Goal: Task Accomplishment & Management: Complete application form

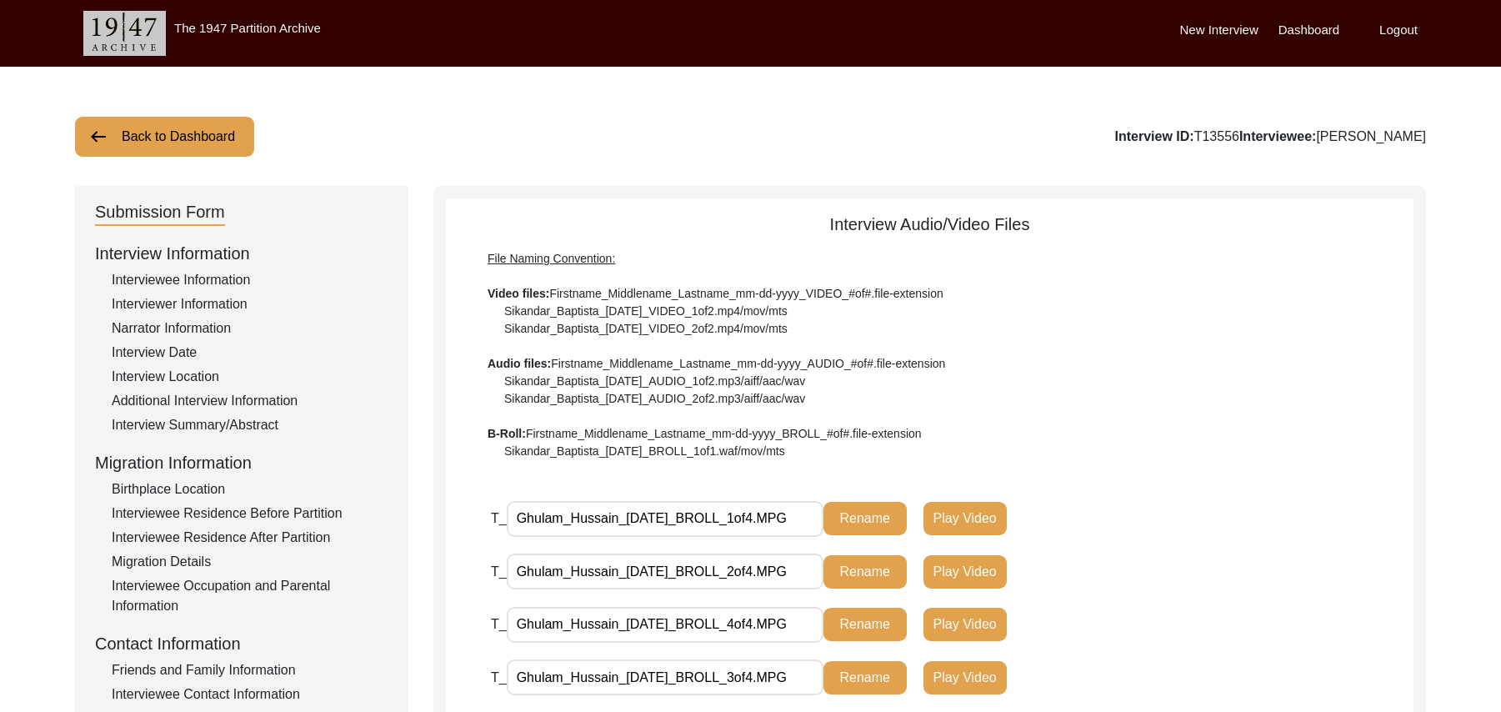
scroll to position [338, 0]
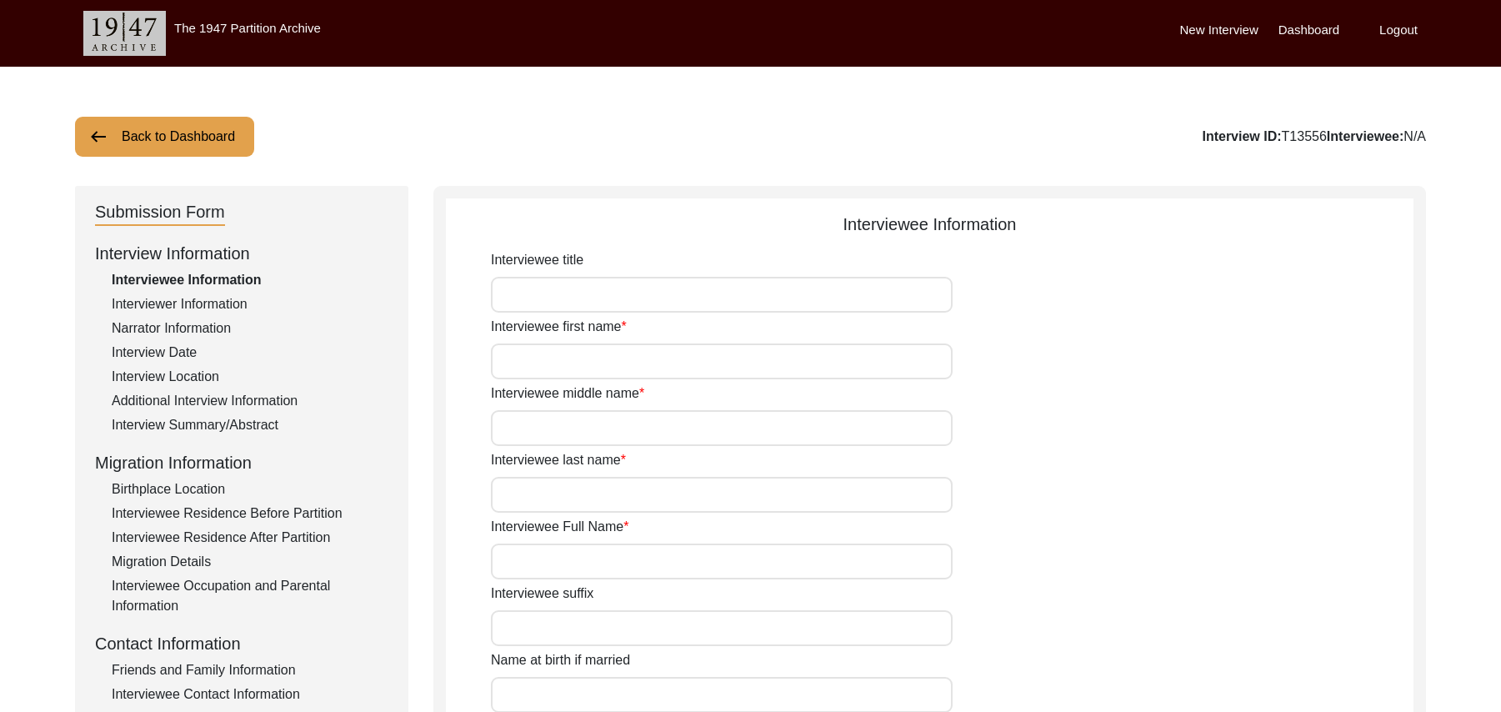
scroll to position [338, 0]
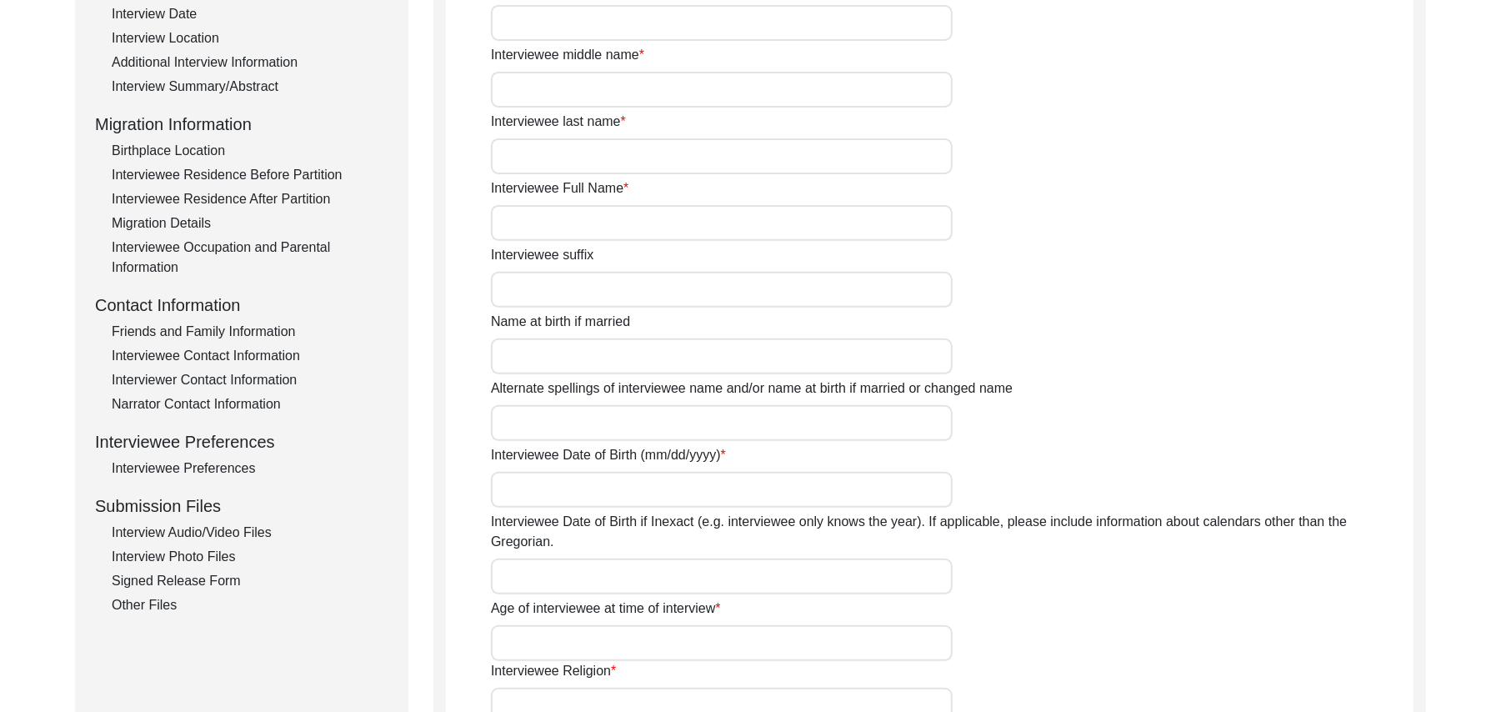
type input "Mr"
type input "Ghulam"
type input "Hussain"
type input "N/A"
type input "[PERSON_NAME]"
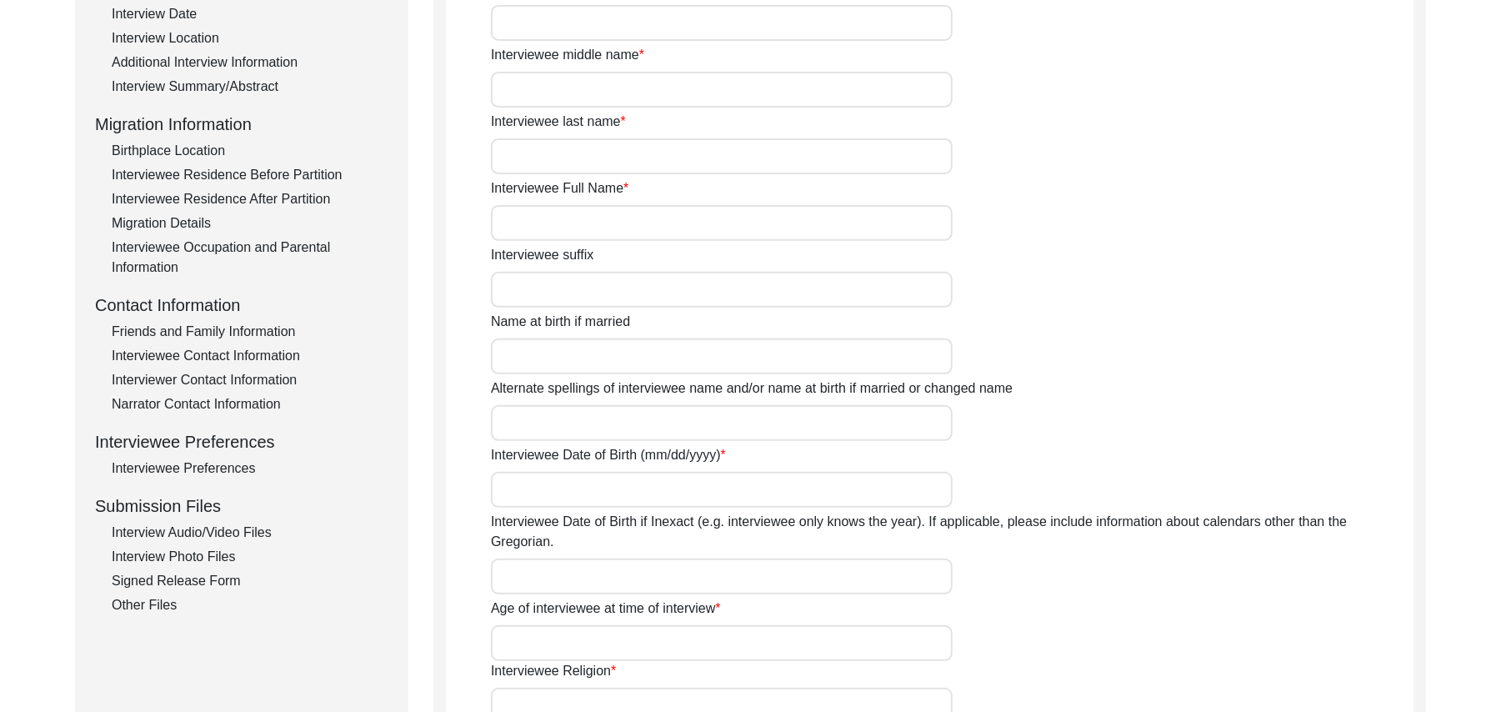
type input "N/A"
type input "[PERSON_NAME]"
type input "1938"
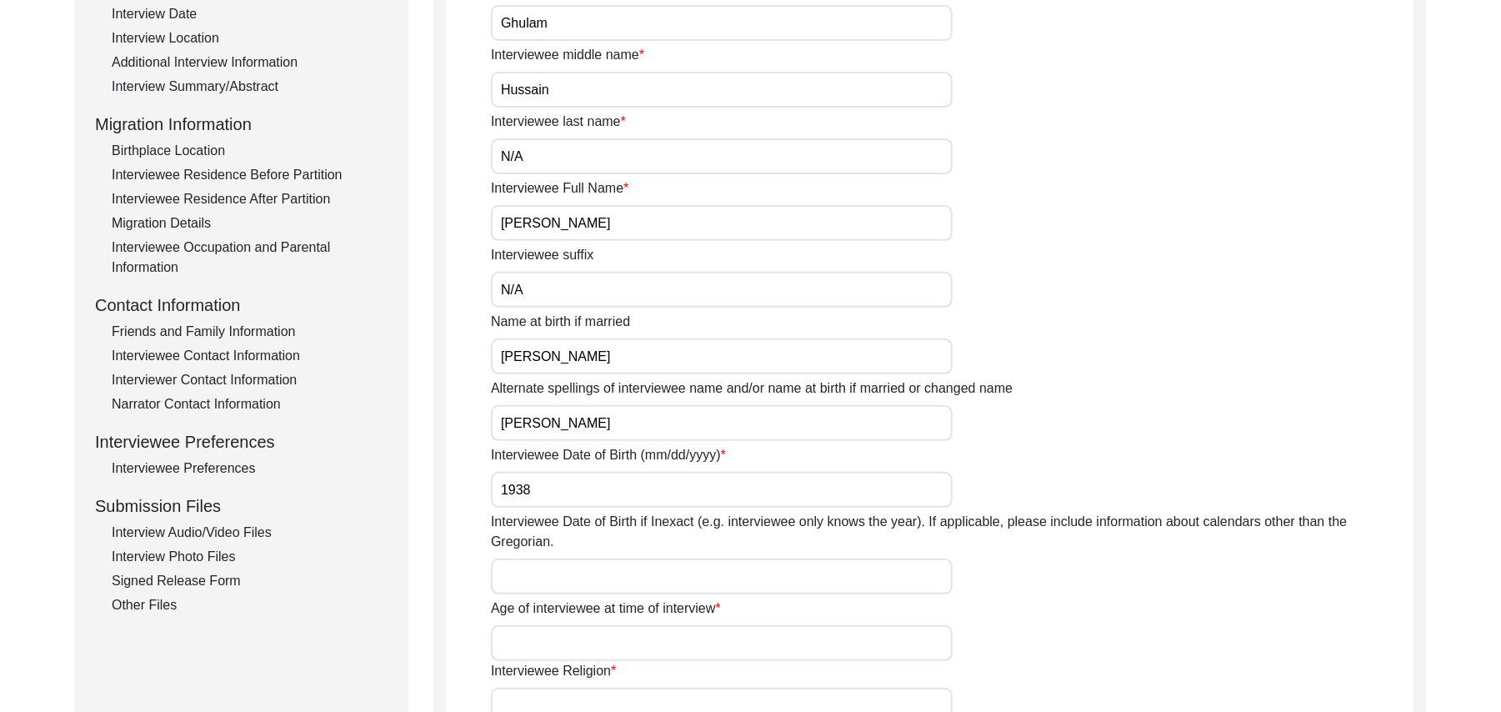
type input "87 Years"
type input "[DEMOGRAPHIC_DATA]"
type input "N/A"
type textarea "N/A"
type input "Punjabi"
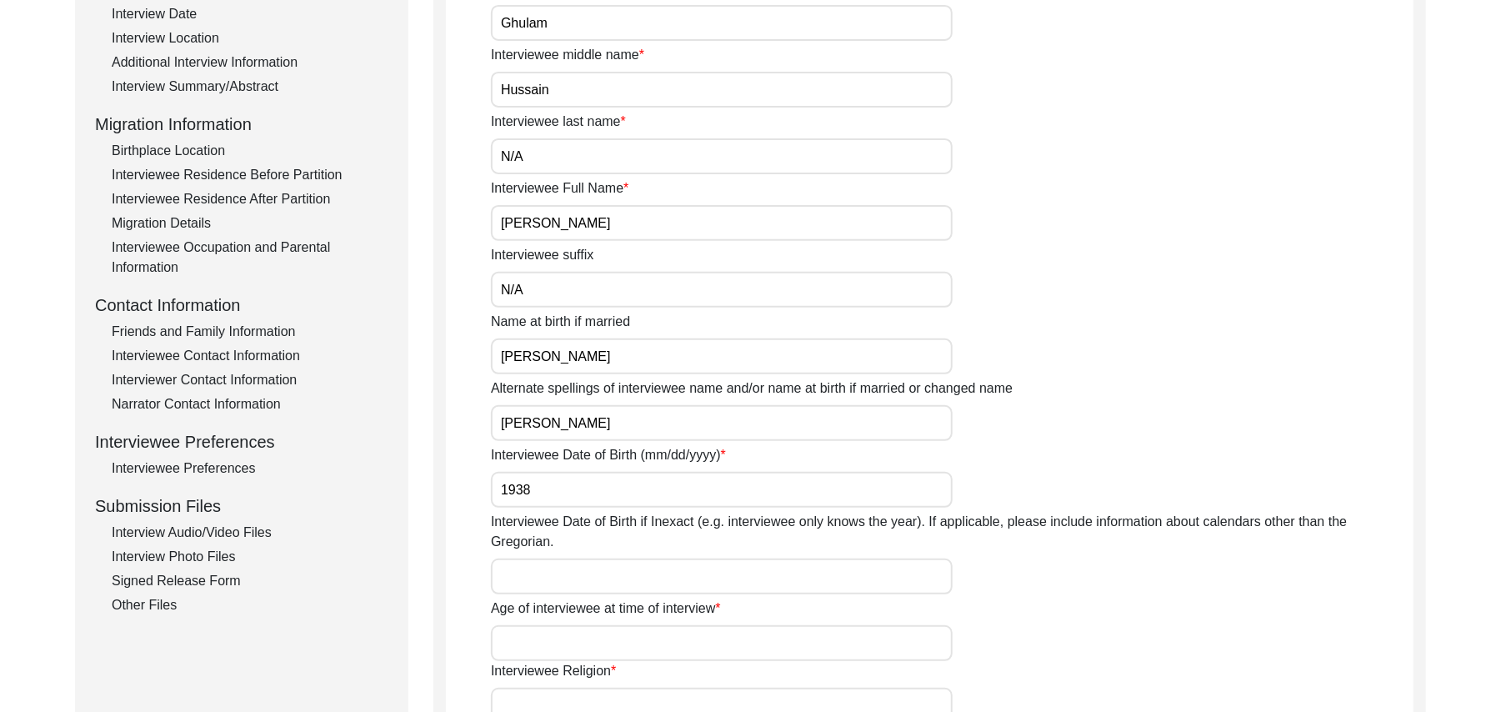
type input "Malwai"
type input "[DEMOGRAPHIC_DATA]"
type input "Gujar"
click at [255, 530] on div "Interview Audio/Video Files" at bounding box center [250, 532] width 277 height 20
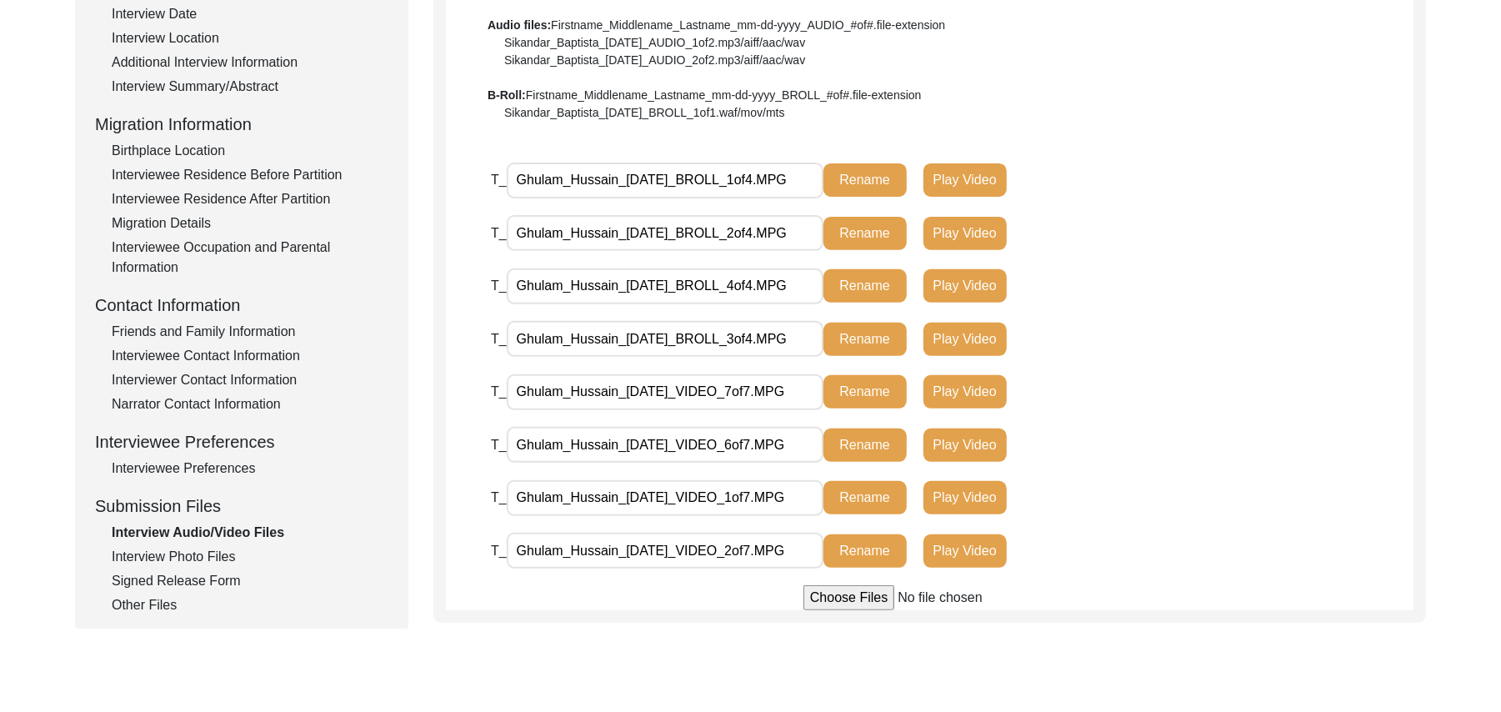
click at [860, 597] on input "file" at bounding box center [929, 597] width 252 height 25
click at [828, 597] on input "file" at bounding box center [929, 597] width 252 height 25
type input "C:\fakepath\Ghulam_Hussain_[DATE]_VIDEO_4of7.MPG"
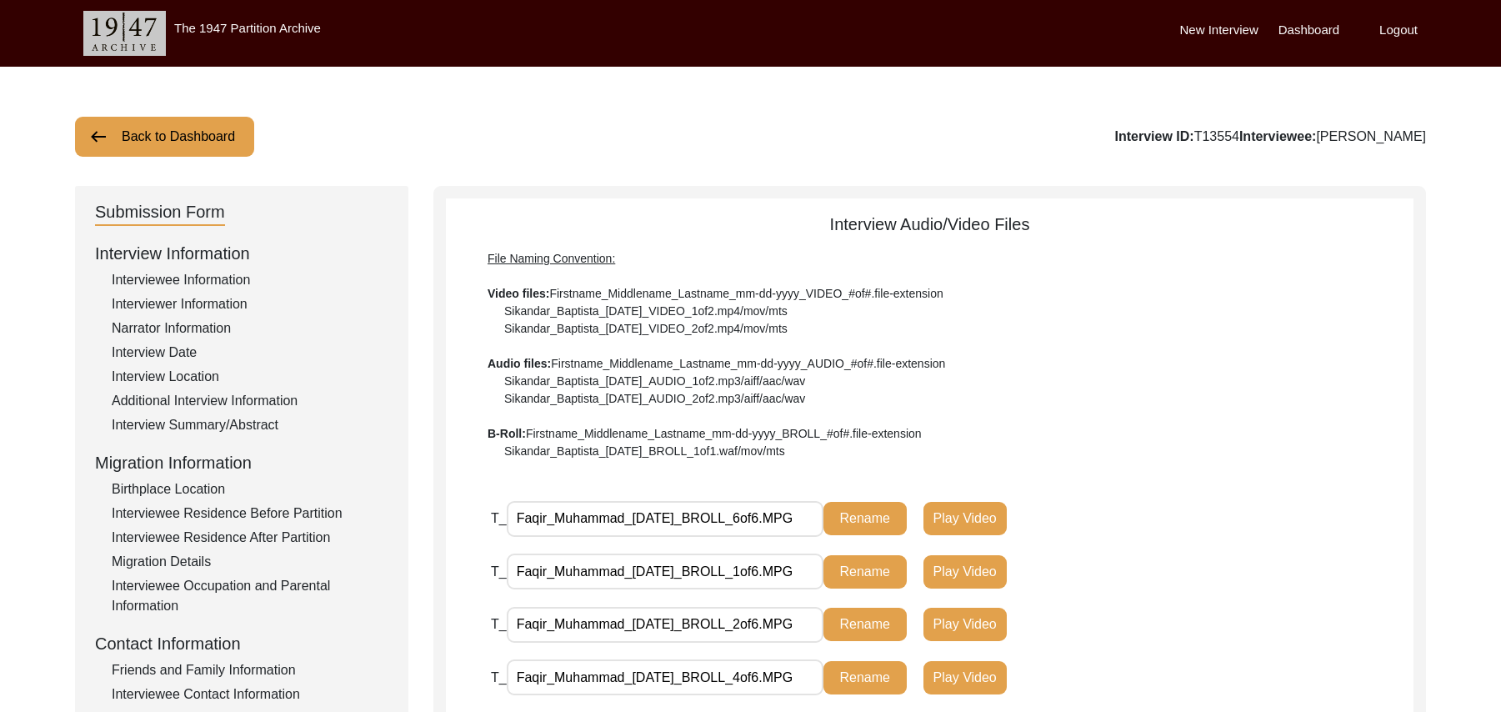
scroll to position [487, 0]
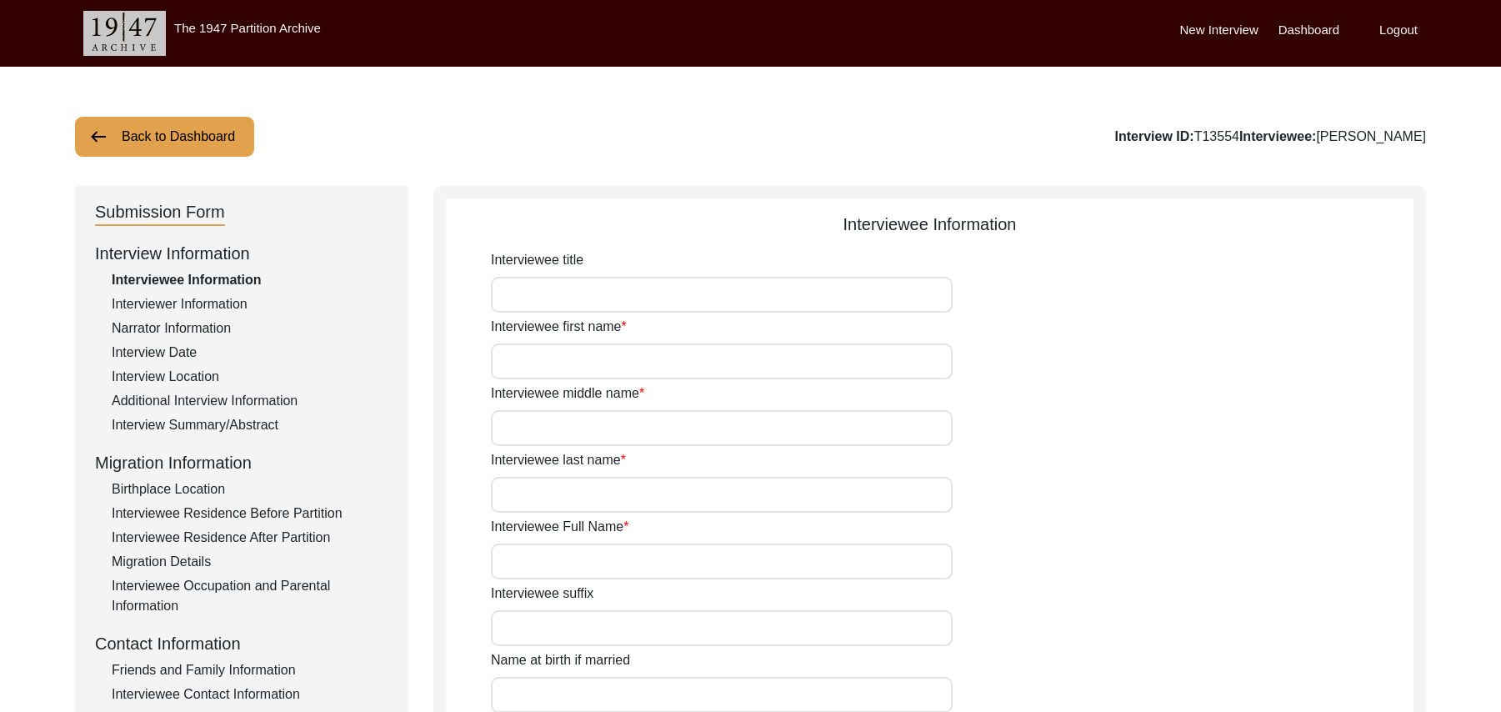
scroll to position [485, 0]
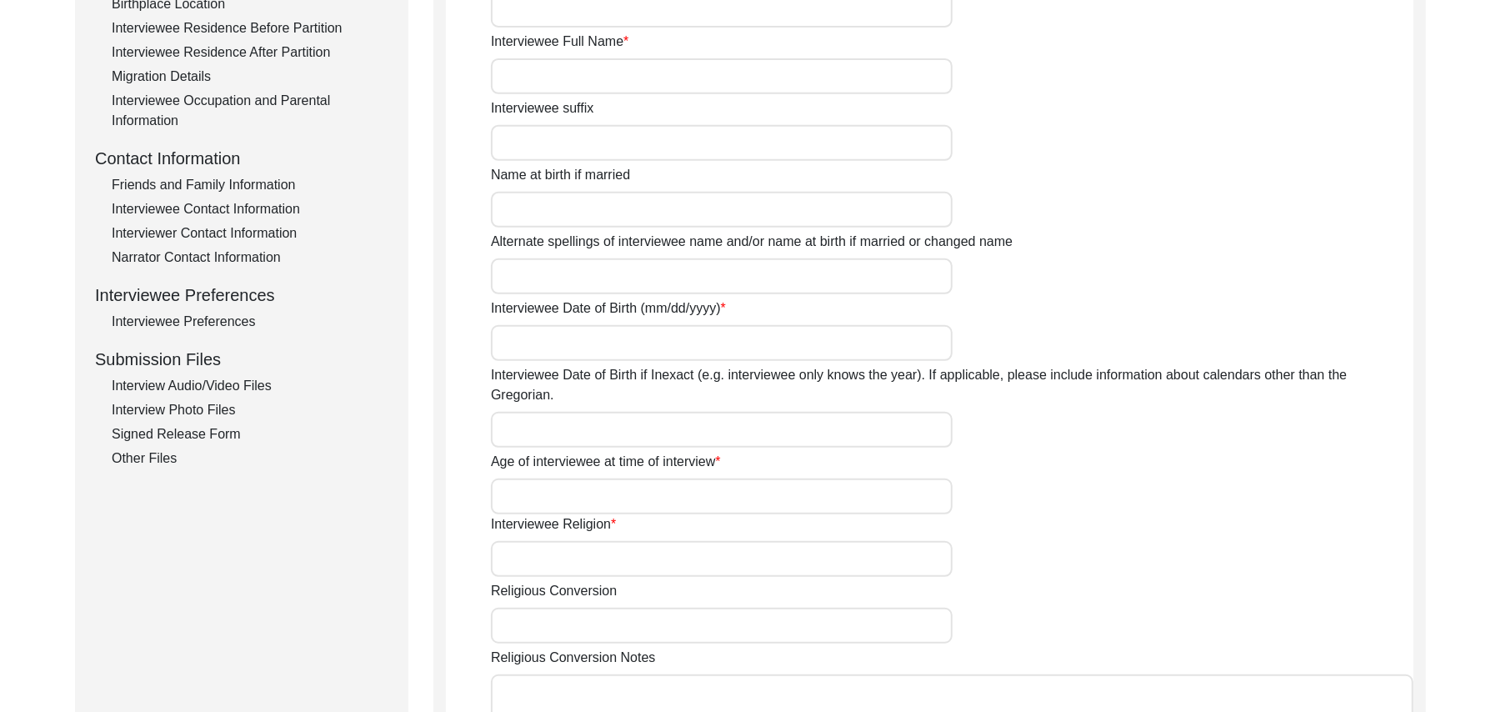
type input "Mr"
type input "Faqir"
type input "Muhammad"
type input "N/A"
type input "Faqir Muhammad"
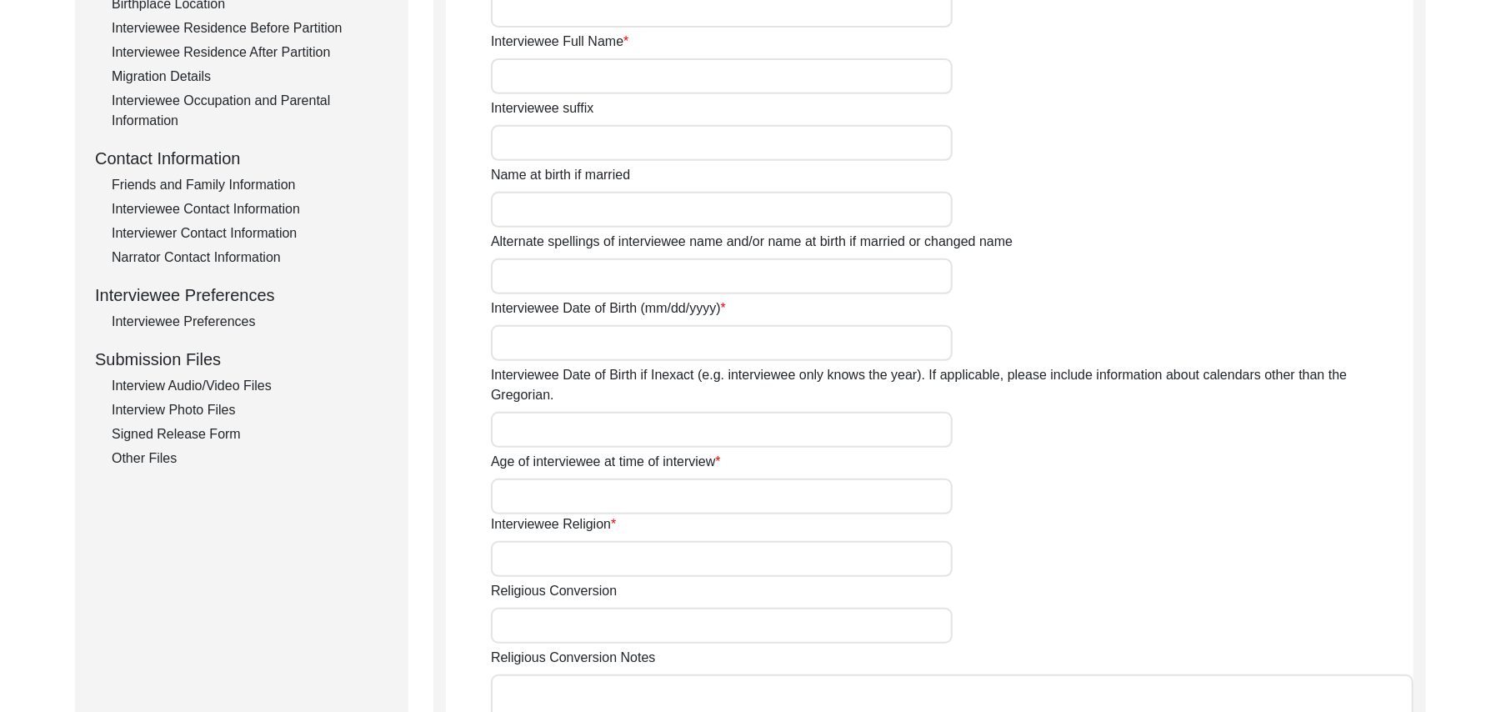
type input "N/A"
type input "Faqir Muhammad"
type input "1936"
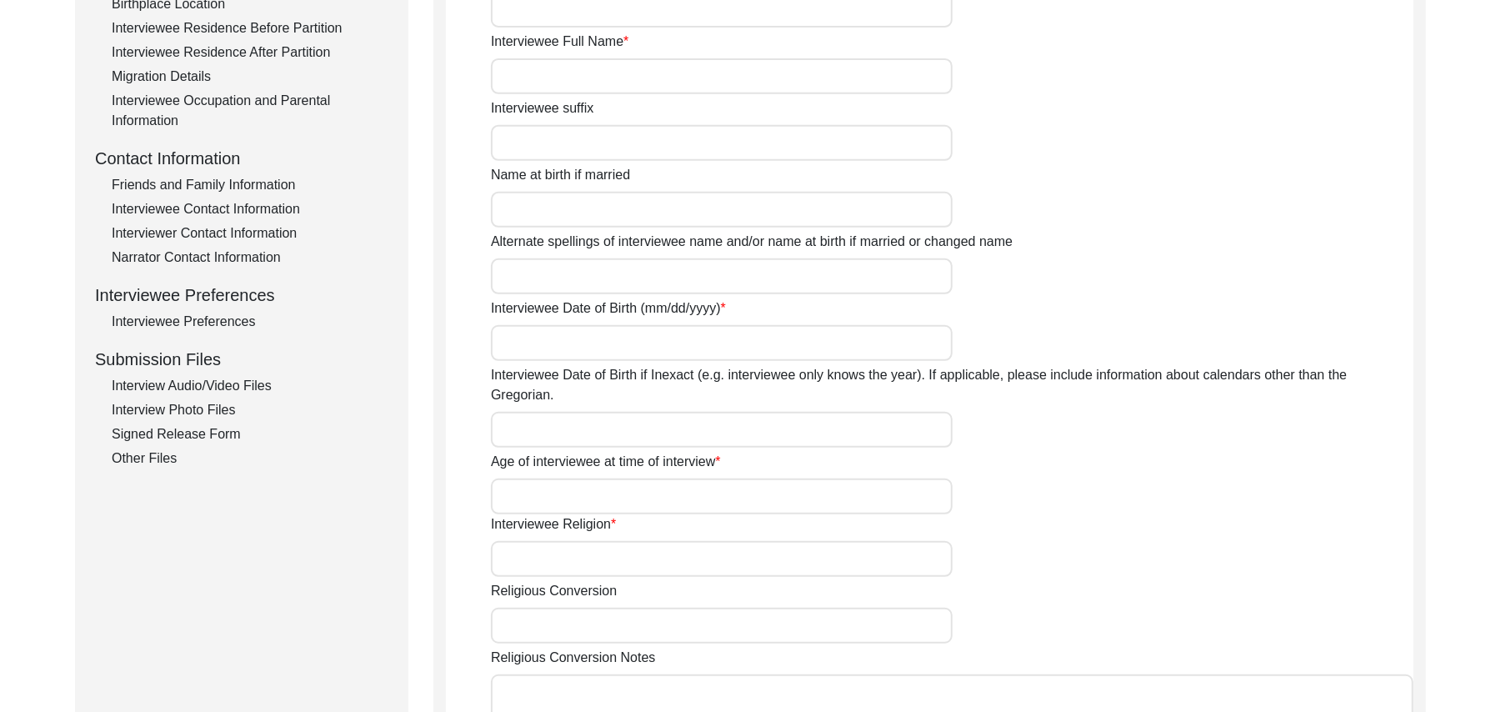
type input "89 Years"
type input "[DEMOGRAPHIC_DATA]"
type input "N/A"
type textarea "A graduate in the subjects of education and Islamic history."
type input "Punjabi"
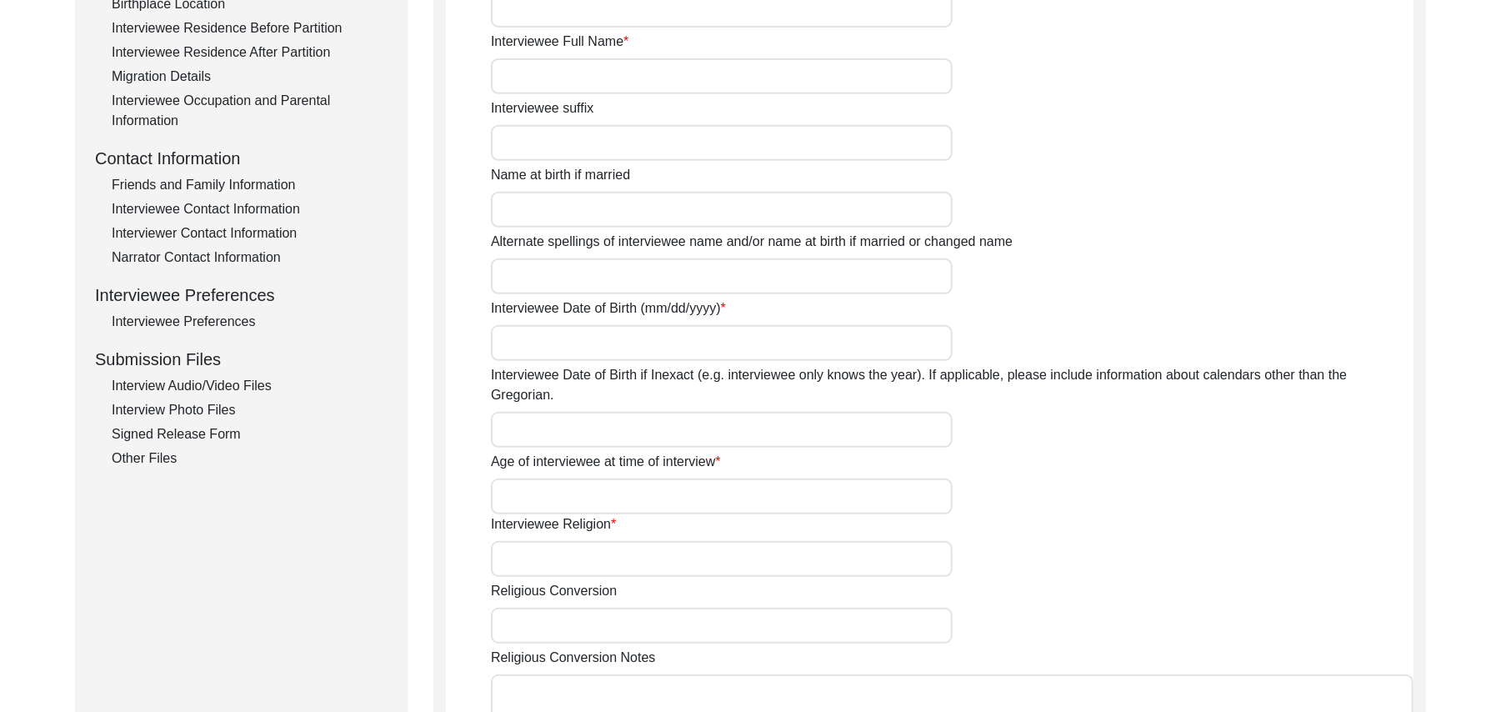
type input "Malwai"
type input "[DEMOGRAPHIC_DATA]"
type input "Araein"
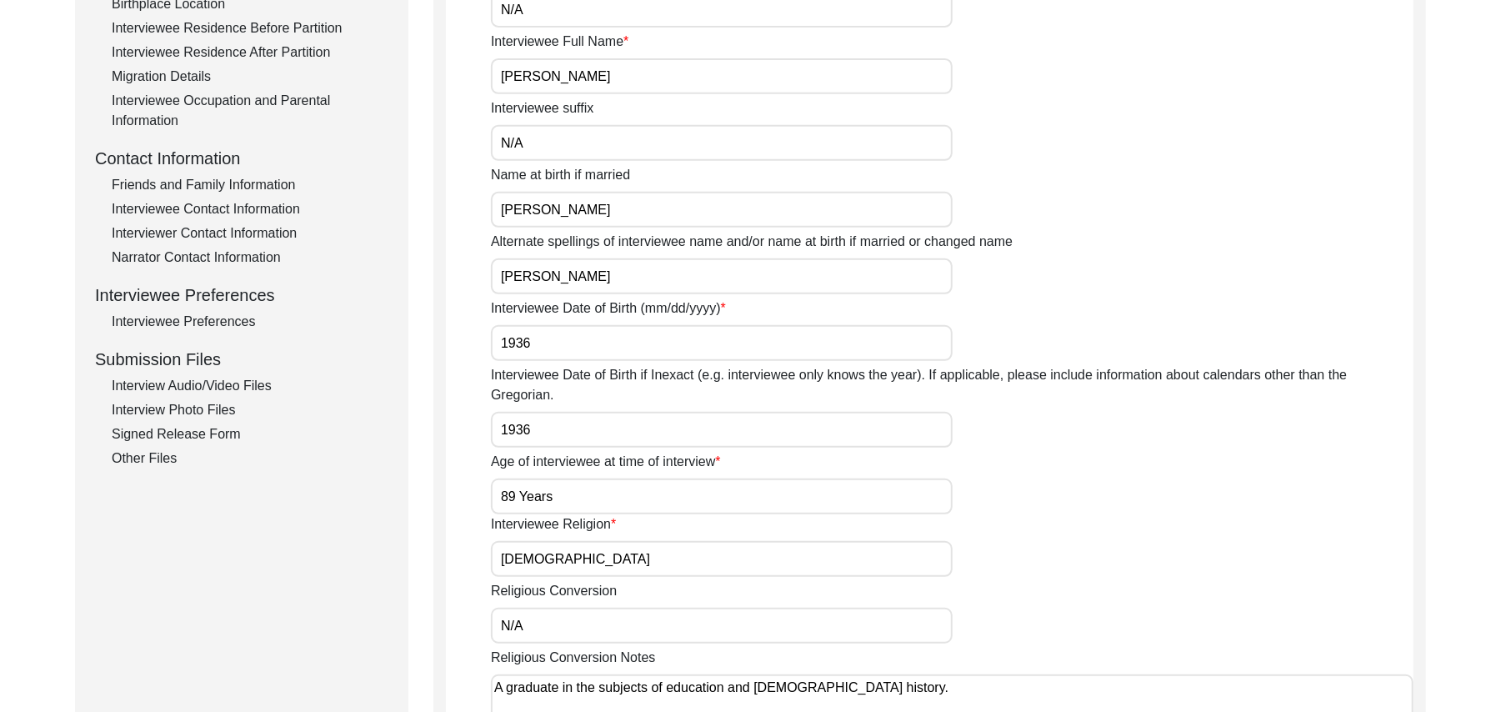
click at [243, 381] on div "Interview Audio/Video Files" at bounding box center [250, 386] width 277 height 20
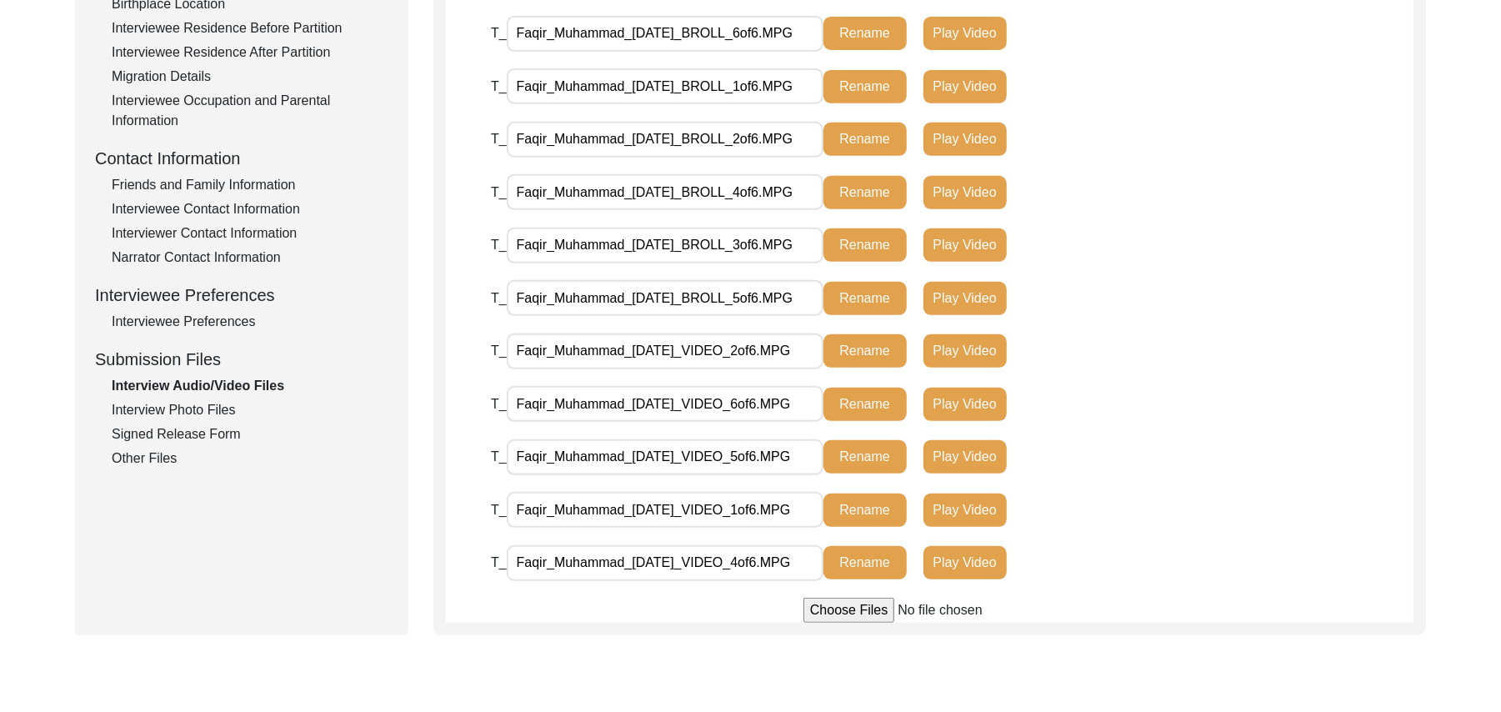
click at [831, 611] on input "file" at bounding box center [929, 609] width 252 height 25
type input "C:\fakepath\Faqir_Muhammad_09-22-2025_VIDEO_3of6.MPG"
